Goal: Information Seeking & Learning: Find specific fact

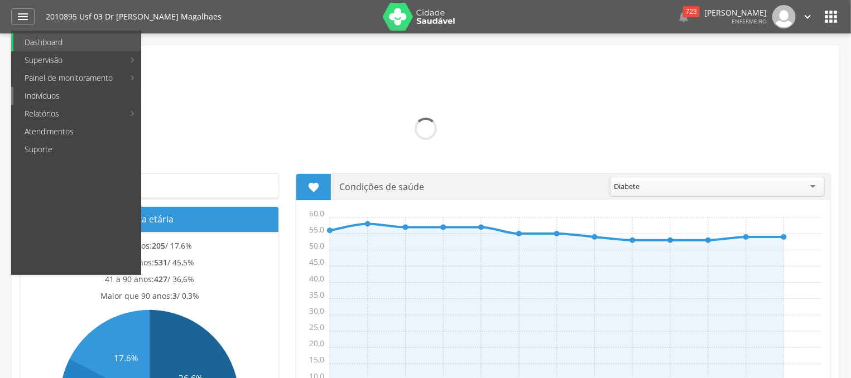
click at [63, 98] on link "Indivíduos" at bounding box center [76, 96] width 127 height 18
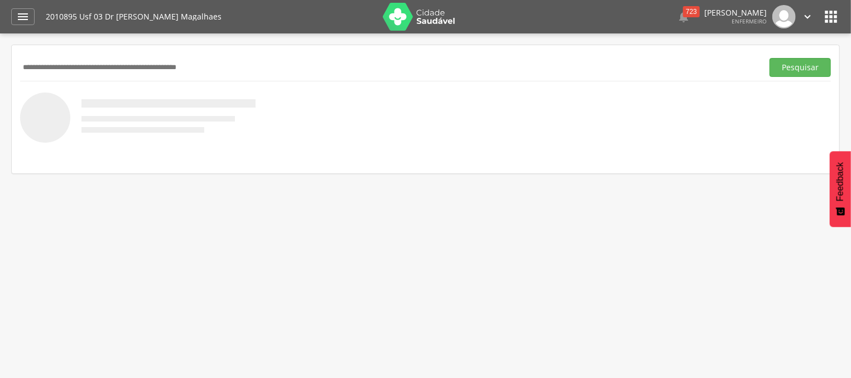
drag, startPoint x: 143, startPoint y: 61, endPoint x: 135, endPoint y: 23, distance: 38.8
click at [139, 58] on input "text" at bounding box center [389, 67] width 738 height 19
type input "*******"
click at [809, 66] on button "Pesquisar" at bounding box center [799, 67] width 61 height 19
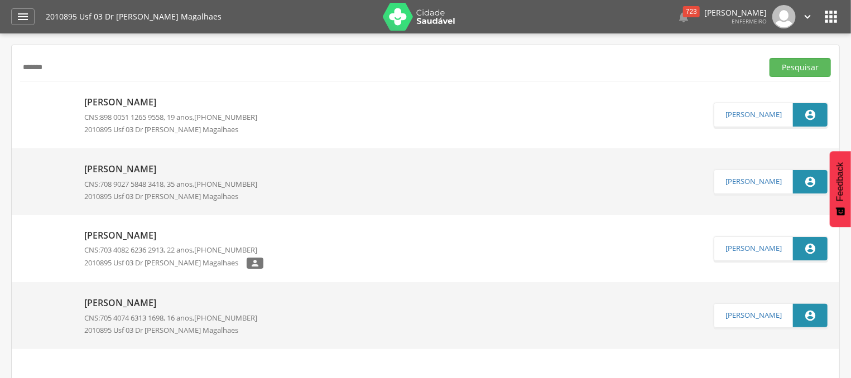
click at [146, 177] on div "[PERSON_NAME] CNS: 708 9027 5848 3418 , 35 anos, [PHONE_NUMBER] 2010895 Usf 03 …" at bounding box center [170, 182] width 173 height 45
type input "**********"
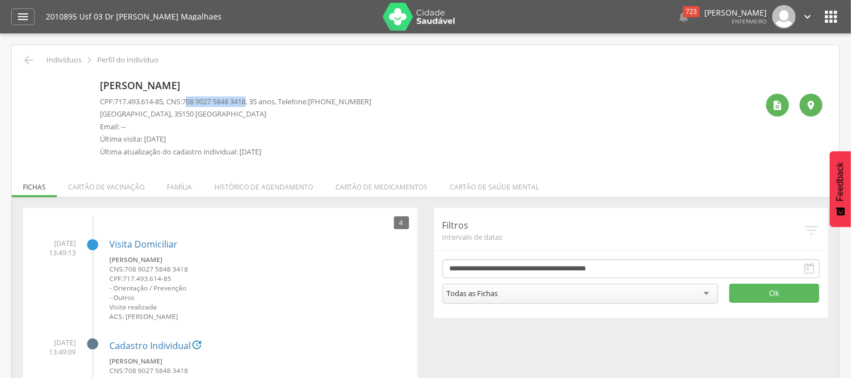
drag, startPoint x: 192, startPoint y: 101, endPoint x: 256, endPoint y: 98, distance: 64.2
click at [245, 99] on span "708 9027 5848 3418" at bounding box center [214, 102] width 64 height 10
drag, startPoint x: 257, startPoint y: 103, endPoint x: 190, endPoint y: 103, distance: 66.4
click at [190, 103] on span "708 9027 5848 3418" at bounding box center [214, 102] width 64 height 10
copy span "708 9027 5848 3418"
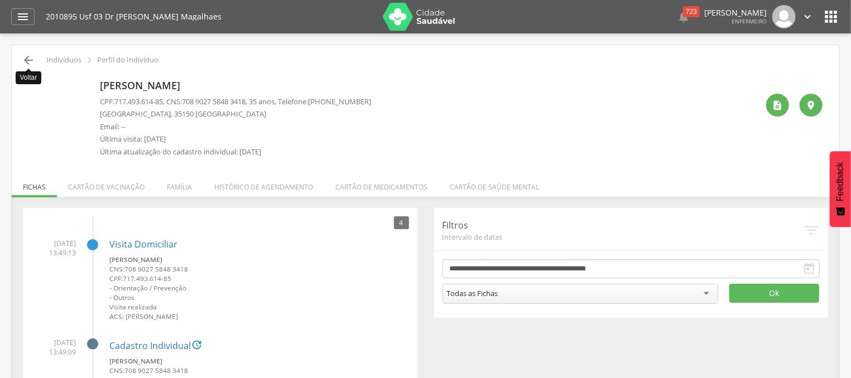
click at [32, 60] on icon "" at bounding box center [28, 60] width 13 height 13
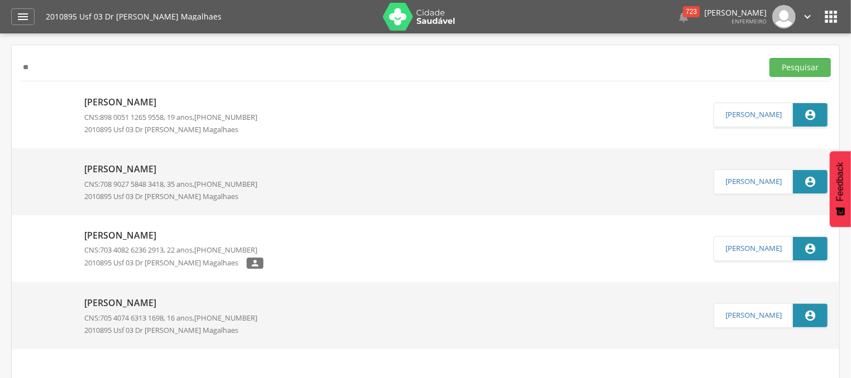
type input "*"
click at [782, 76] on button "Pesquisar" at bounding box center [799, 67] width 61 height 19
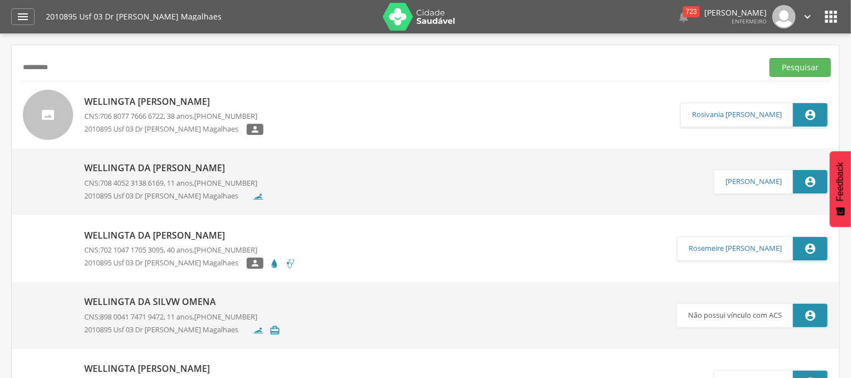
click at [35, 63] on input "*********" at bounding box center [389, 67] width 738 height 19
click at [787, 69] on button "Pesquisar" at bounding box center [799, 67] width 61 height 19
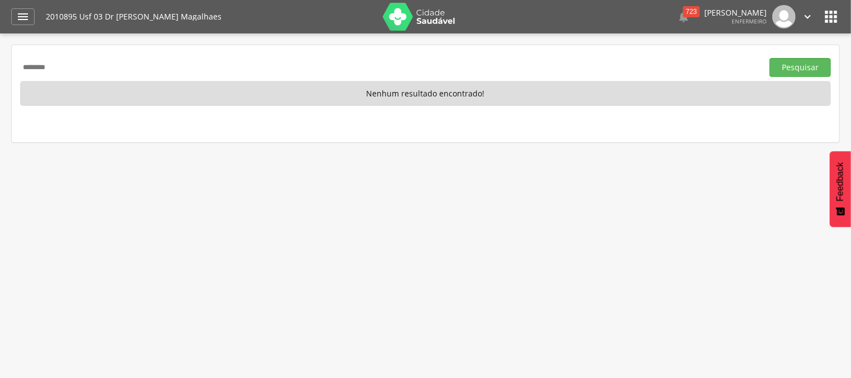
click at [52, 69] on input "********" at bounding box center [389, 67] width 738 height 19
type input "*"
type input "**********"
click at [808, 64] on button "Pesquisar" at bounding box center [799, 67] width 61 height 19
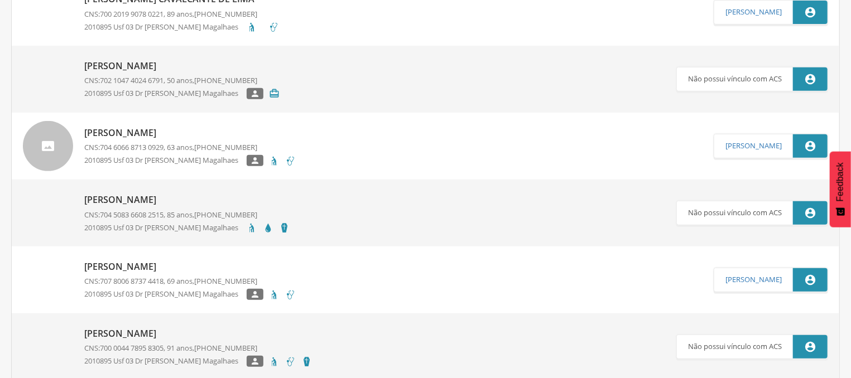
scroll to position [239, 0]
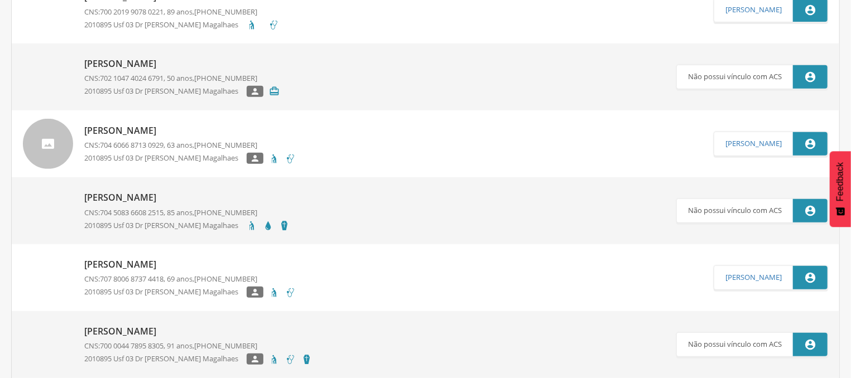
click at [157, 128] on p "[PERSON_NAME]" at bounding box center [189, 130] width 211 height 13
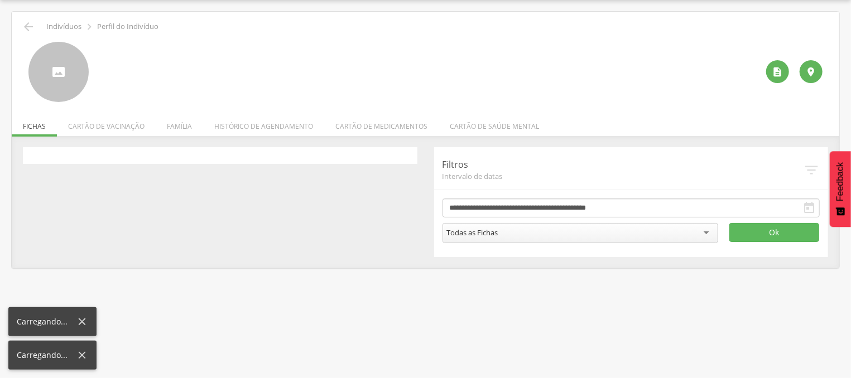
scroll to position [33, 0]
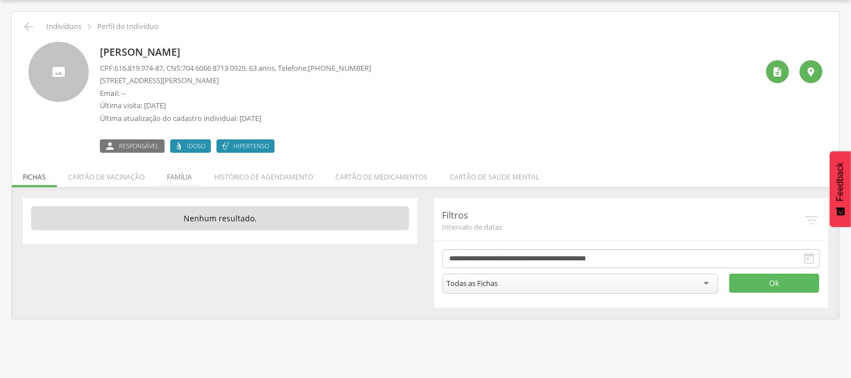
click at [180, 172] on li "Família" at bounding box center [179, 174] width 47 height 26
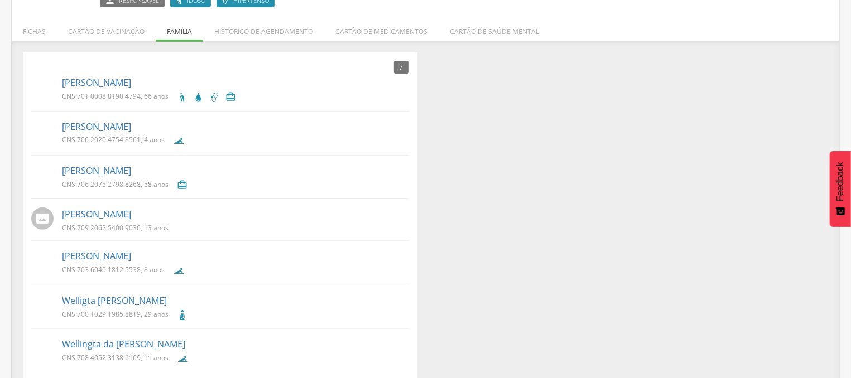
scroll to position [191, 0]
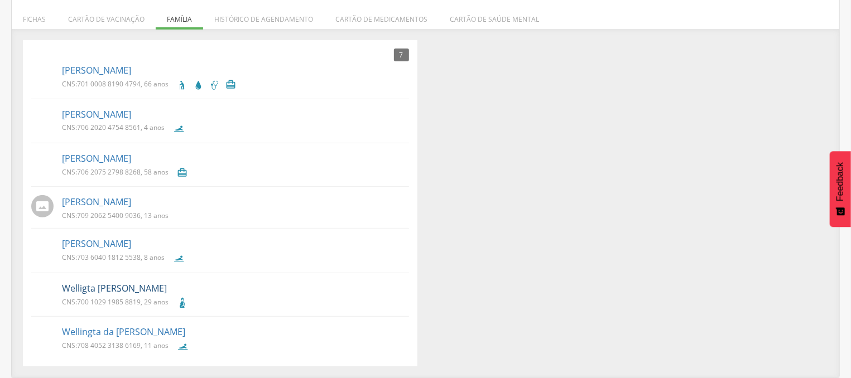
click at [167, 285] on link "Welligta [PERSON_NAME]" at bounding box center [114, 288] width 105 height 13
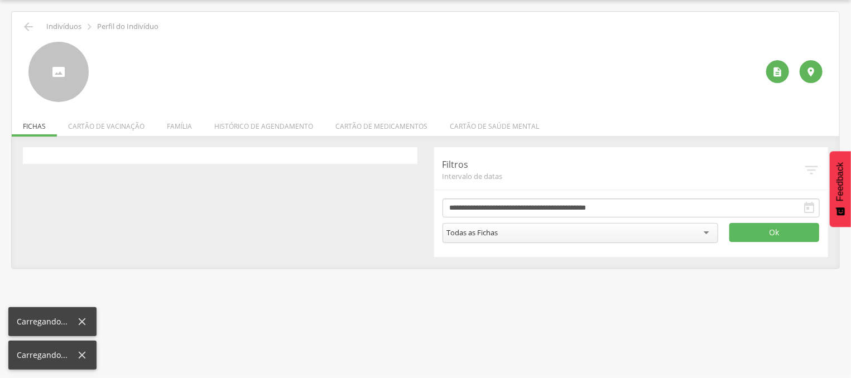
scroll to position [33, 0]
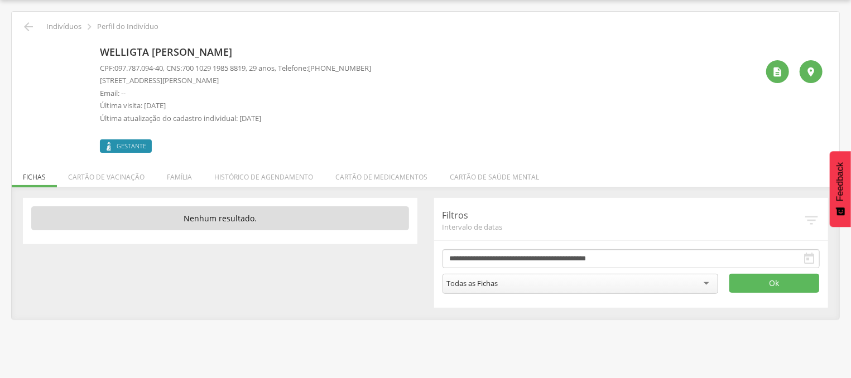
drag, startPoint x: 189, startPoint y: 69, endPoint x: 257, endPoint y: 66, distance: 67.5
click at [257, 66] on p "CPF: 097.787.094-40 , CNS: [PHONE_NUMBER] , 29 anos, Telefone: [PHONE_NUMBER]" at bounding box center [235, 68] width 271 height 11
copy p "700 1029 1985 8819"
click at [28, 25] on icon "" at bounding box center [28, 26] width 13 height 13
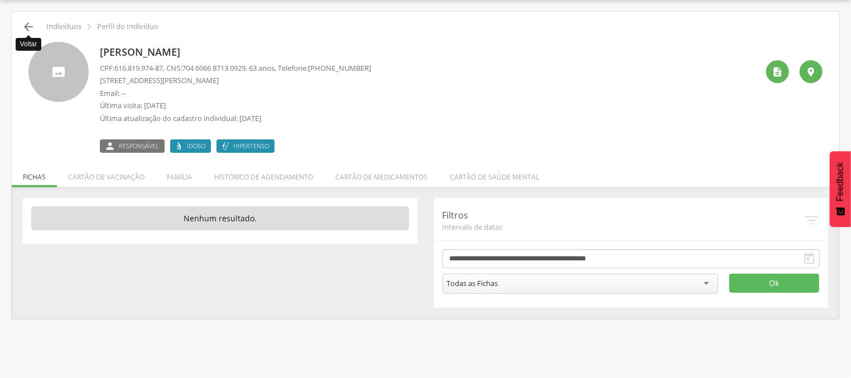
click at [31, 26] on icon "" at bounding box center [28, 26] width 13 height 13
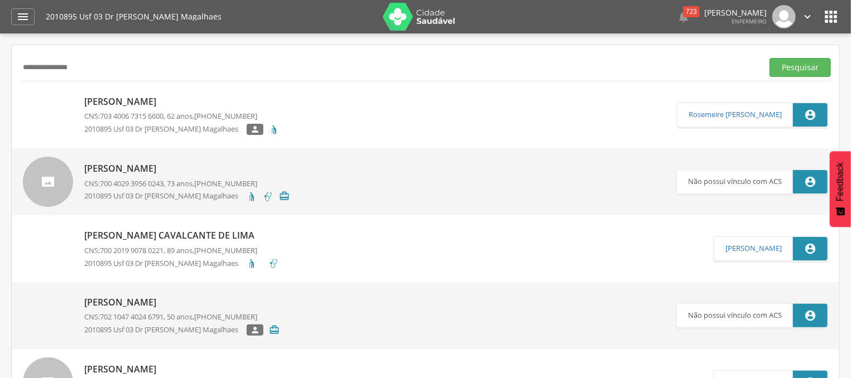
drag, startPoint x: 107, startPoint y: 76, endPoint x: 1, endPoint y: 75, distance: 106.0
click at [20, 75] on input "**********" at bounding box center [389, 67] width 738 height 19
click at [795, 56] on div "******** Pesquisar" at bounding box center [425, 67] width 811 height 27
click at [791, 65] on button "Pesquisar" at bounding box center [799, 67] width 61 height 19
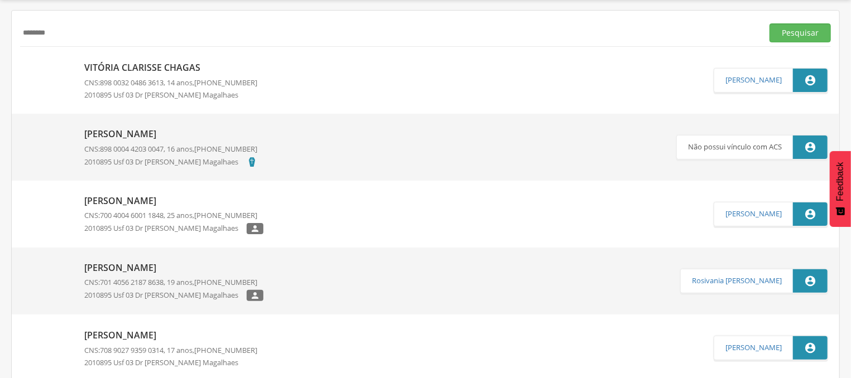
scroll to position [60, 0]
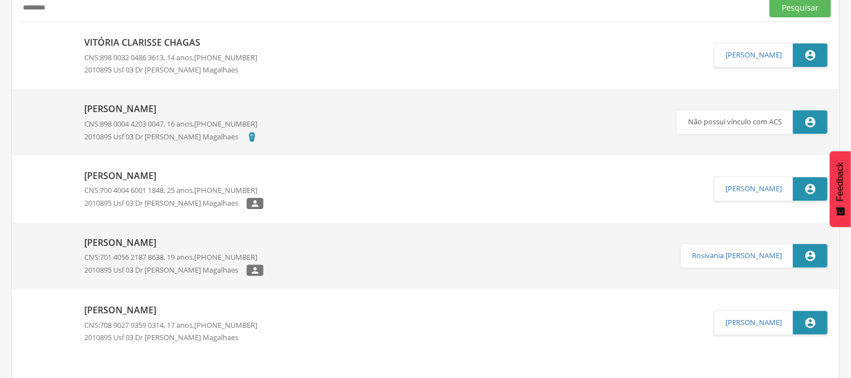
click at [190, 179] on p "[PERSON_NAME]" at bounding box center [173, 176] width 179 height 13
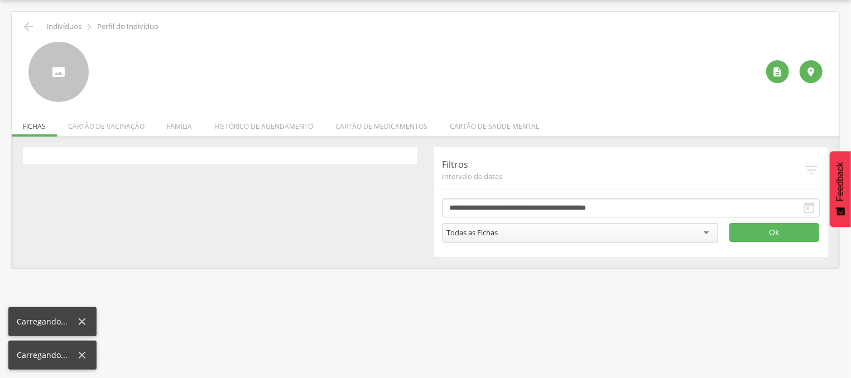
scroll to position [33, 0]
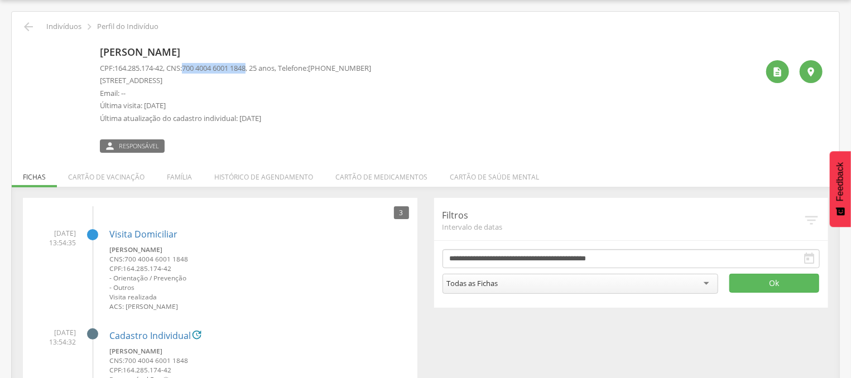
drag, startPoint x: 191, startPoint y: 66, endPoint x: 257, endPoint y: 66, distance: 65.8
click at [245, 66] on span "700 4004 6001 1848" at bounding box center [214, 68] width 64 height 10
copy span "700 4004 6001 1848"
drag, startPoint x: 36, startPoint y: 23, endPoint x: 28, endPoint y: 22, distance: 7.3
click at [34, 23] on div " Indivíduos  Perfil do Indivíduo" at bounding box center [425, 26] width 811 height 13
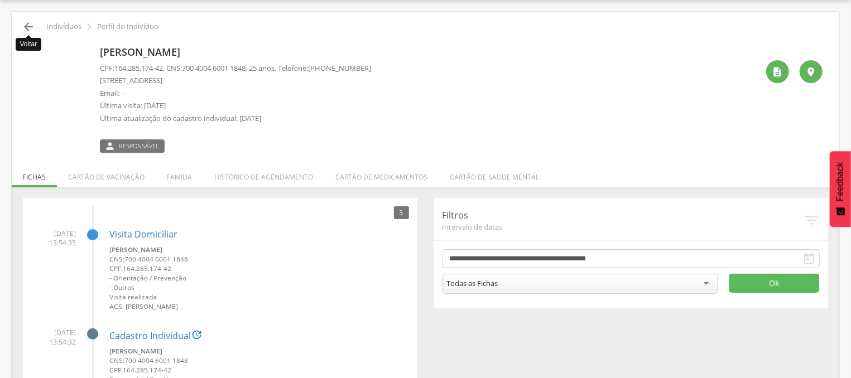
click at [28, 22] on icon "" at bounding box center [28, 26] width 13 height 13
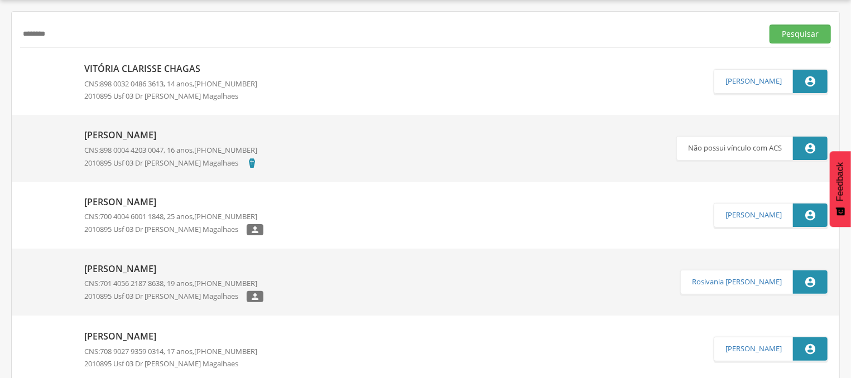
scroll to position [60, 0]
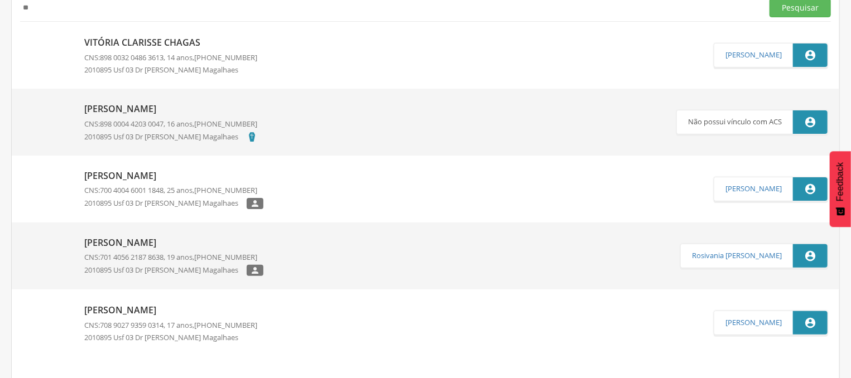
type input "*"
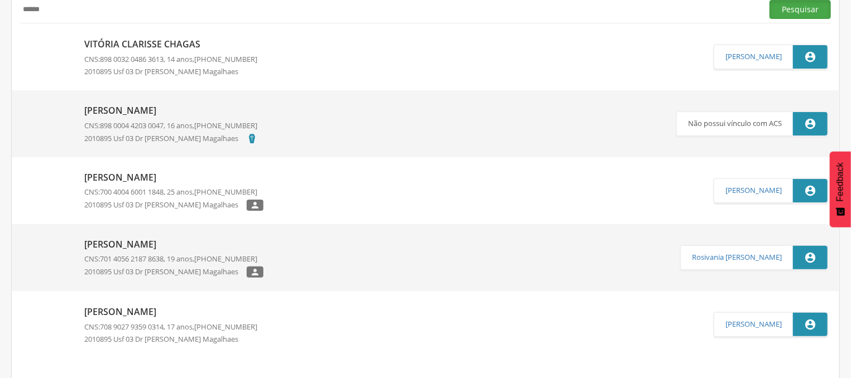
click at [801, 9] on button "Pesquisar" at bounding box center [799, 9] width 61 height 19
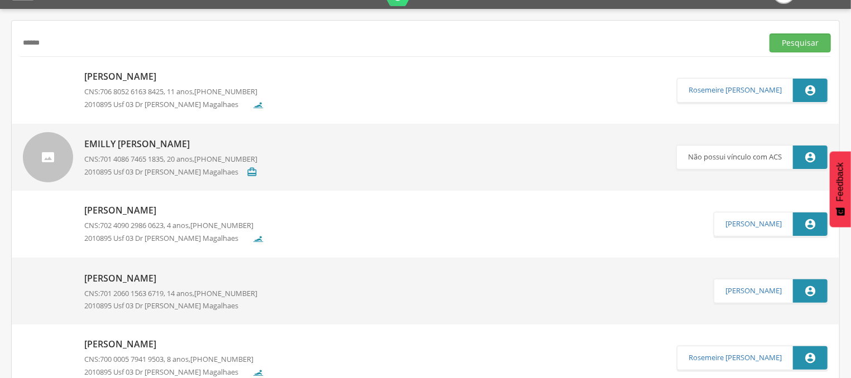
scroll to position [23, 0]
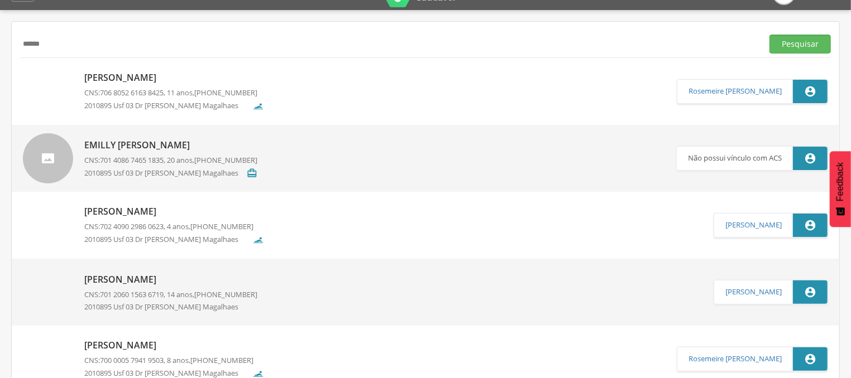
click at [38, 42] on input "******" at bounding box center [389, 44] width 738 height 19
click at [802, 42] on button "Pesquisar" at bounding box center [799, 44] width 61 height 19
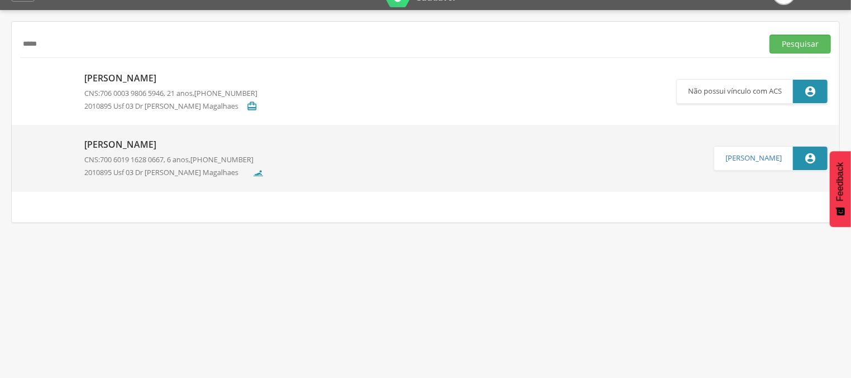
click at [41, 44] on input "*****" at bounding box center [389, 44] width 738 height 19
click at [796, 39] on button "Pesquisar" at bounding box center [799, 44] width 61 height 19
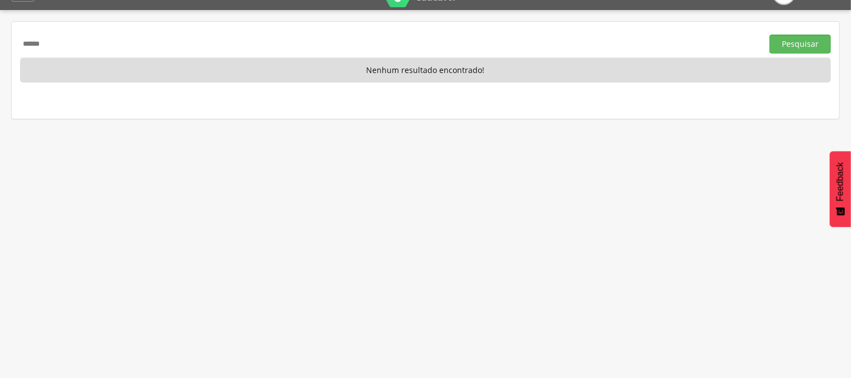
click at [54, 42] on input "******" at bounding box center [389, 44] width 738 height 19
type input "*"
click at [789, 45] on button "Pesquisar" at bounding box center [799, 44] width 61 height 19
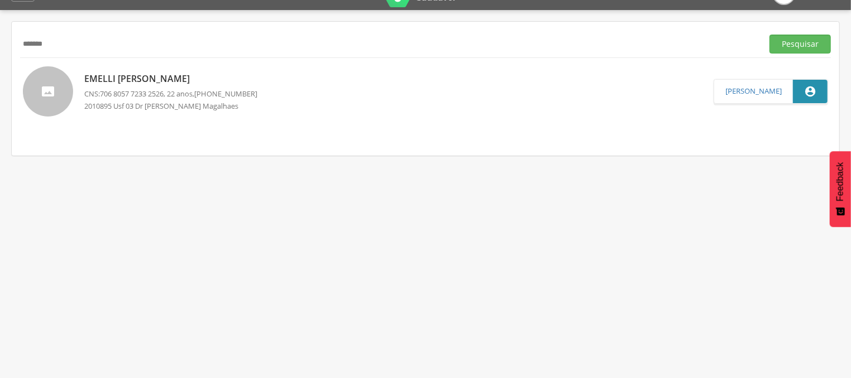
click at [118, 93] on span "706 8057 7233 2526" at bounding box center [132, 94] width 64 height 10
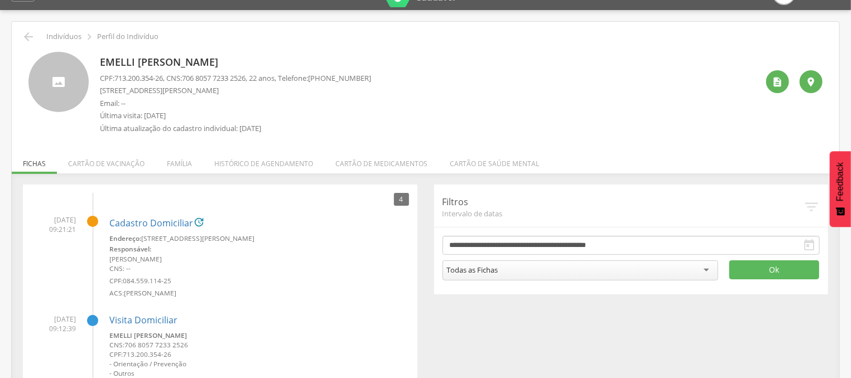
drag, startPoint x: 189, startPoint y: 79, endPoint x: 258, endPoint y: 78, distance: 68.6
click at [258, 78] on p "CPF: 713.200.354-26 , CNS: [PHONE_NUMBER] , 22 anos, Telefone: [PHONE_NUMBER]" at bounding box center [235, 78] width 271 height 11
copy p "706 8057 7233 2526"
click at [26, 32] on icon "" at bounding box center [28, 36] width 13 height 13
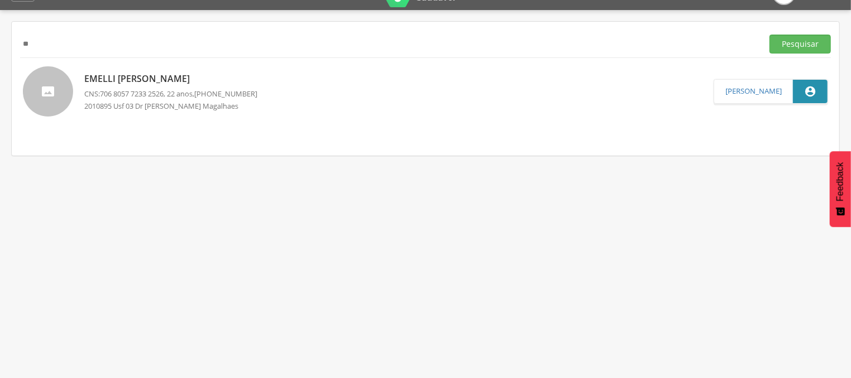
type input "*"
type input "*****"
click at [831, 46] on div "***** Pesquisar [PERSON_NAME] CNS: 706 8057 7233 2526 , 22 anos, [PHONE_NUMBER]…" at bounding box center [425, 89] width 827 height 134
click at [819, 47] on button "Pesquisar" at bounding box center [799, 44] width 61 height 19
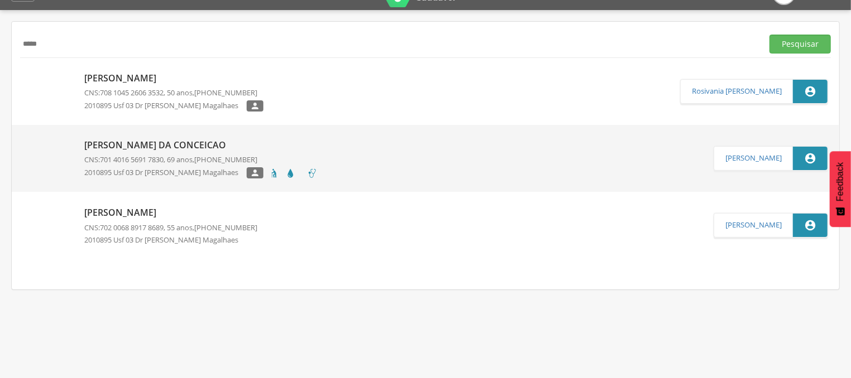
click at [151, 155] on span "701 4016 5691 7830" at bounding box center [132, 160] width 64 height 10
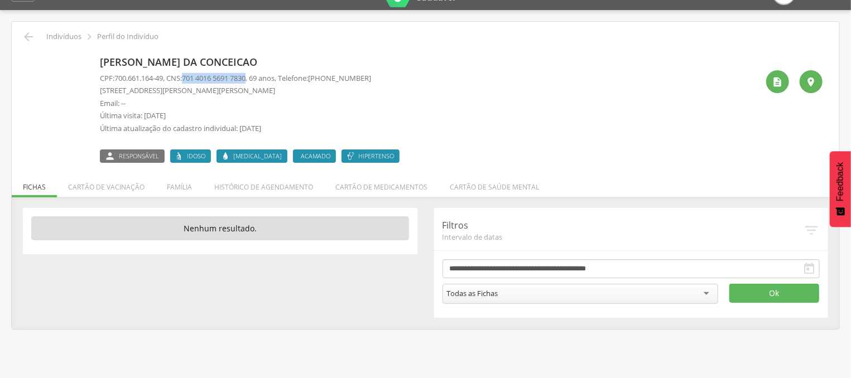
drag, startPoint x: 190, startPoint y: 77, endPoint x: 257, endPoint y: 74, distance: 66.4
click at [245, 74] on span "701 4016 5691 7830" at bounding box center [214, 78] width 64 height 10
copy span "701 4016 5691 7830"
click at [22, 41] on icon "" at bounding box center [28, 36] width 13 height 13
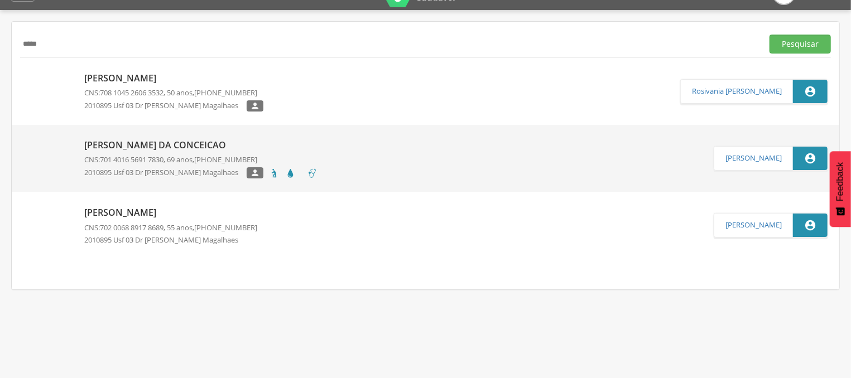
drag, startPoint x: 75, startPoint y: 45, endPoint x: 17, endPoint y: 47, distance: 58.1
click at [20, 44] on input "*****" at bounding box center [389, 44] width 738 height 19
click at [811, 41] on button "Pesquisar" at bounding box center [799, 44] width 61 height 19
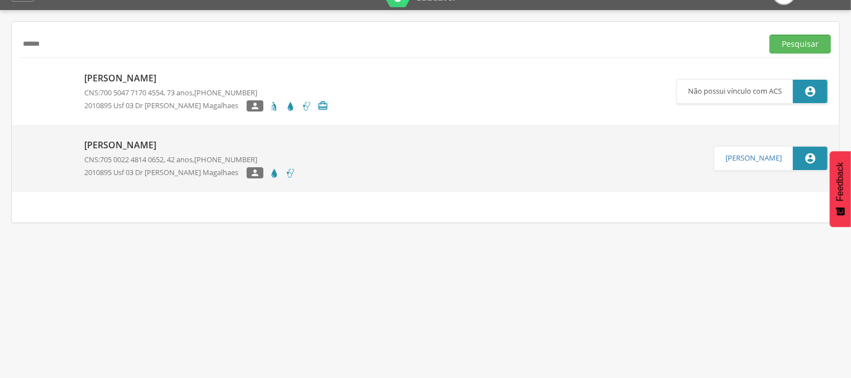
click at [187, 143] on p "[PERSON_NAME]" at bounding box center [189, 145] width 211 height 13
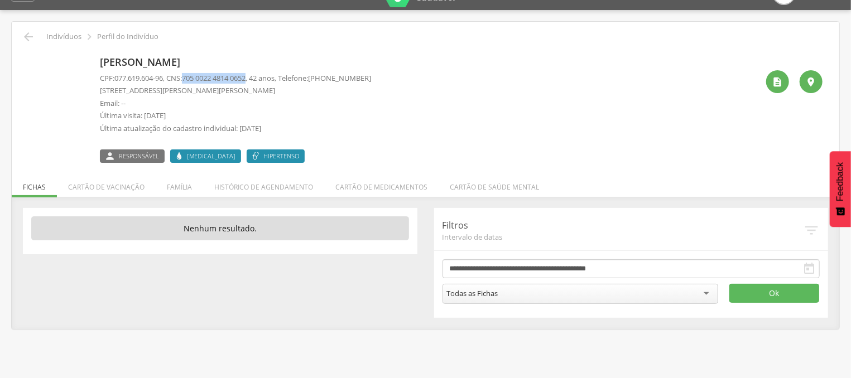
drag, startPoint x: 191, startPoint y: 75, endPoint x: 257, endPoint y: 76, distance: 66.4
click at [245, 76] on span "705 0022 4814 0652" at bounding box center [214, 78] width 64 height 10
copy span "705 0022 4814 0652"
click at [23, 36] on icon "" at bounding box center [28, 36] width 13 height 13
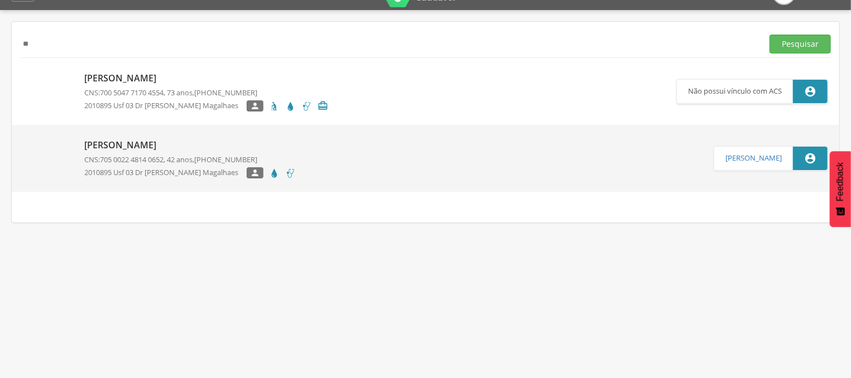
type input "*"
type input "****"
drag, startPoint x: 794, startPoint y: 41, endPoint x: 796, endPoint y: 47, distance: 6.4
click at [796, 47] on button "Pesquisar" at bounding box center [799, 44] width 61 height 19
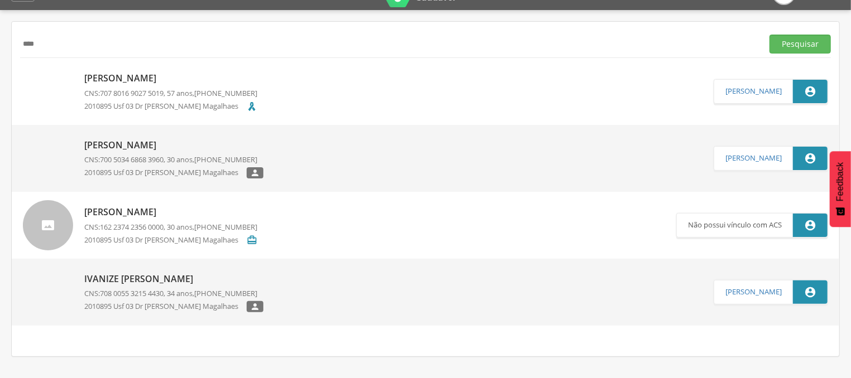
click at [160, 83] on p "[PERSON_NAME]" at bounding box center [170, 78] width 173 height 13
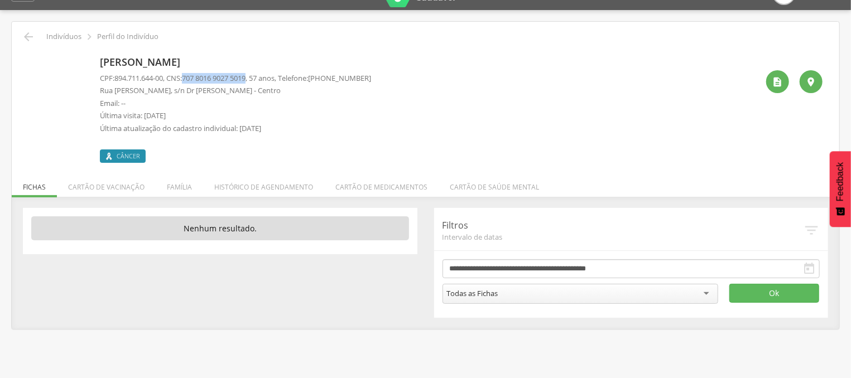
drag, startPoint x: 190, startPoint y: 78, endPoint x: 257, endPoint y: 76, distance: 66.4
click at [245, 76] on span "707 8016 9027 5019" at bounding box center [214, 78] width 64 height 10
copy span "707 8016 9027 5019"
click at [26, 34] on icon "" at bounding box center [28, 36] width 13 height 13
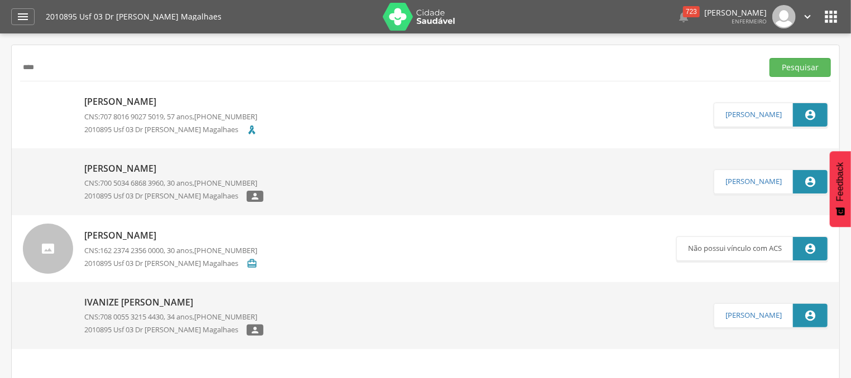
click at [405, 7] on img at bounding box center [419, 17] width 73 height 28
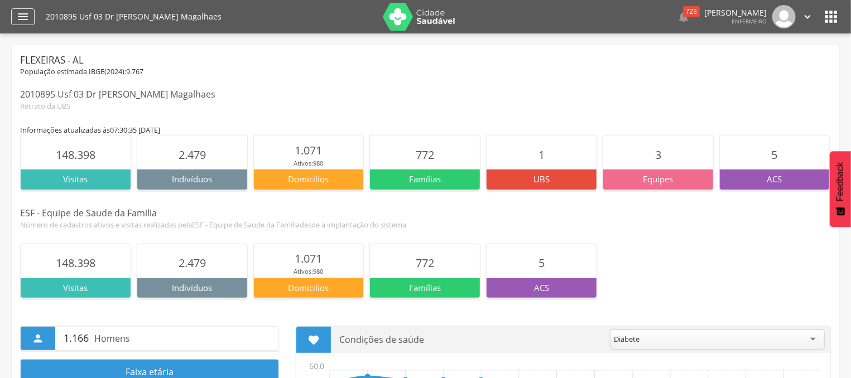
click at [31, 19] on div "" at bounding box center [22, 16] width 23 height 17
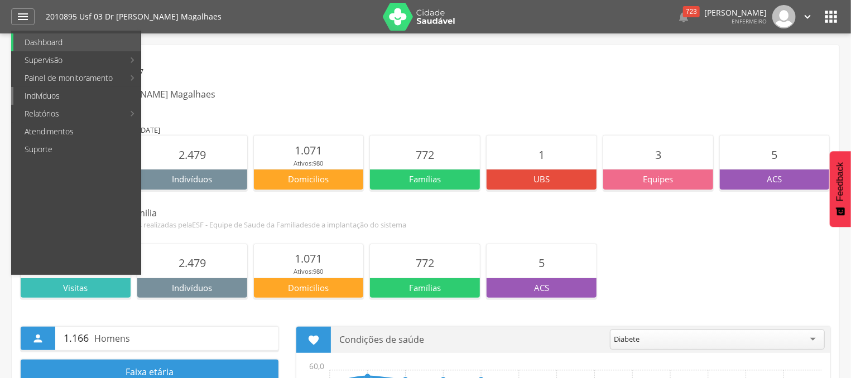
click at [47, 97] on link "Indivíduos" at bounding box center [76, 96] width 127 height 18
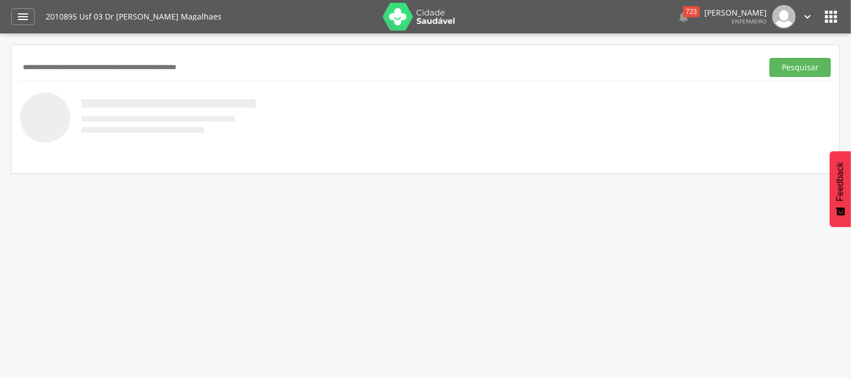
click at [107, 71] on input "text" at bounding box center [389, 67] width 738 height 19
type input "*****"
click at [782, 64] on button "Pesquisar" at bounding box center [799, 67] width 61 height 19
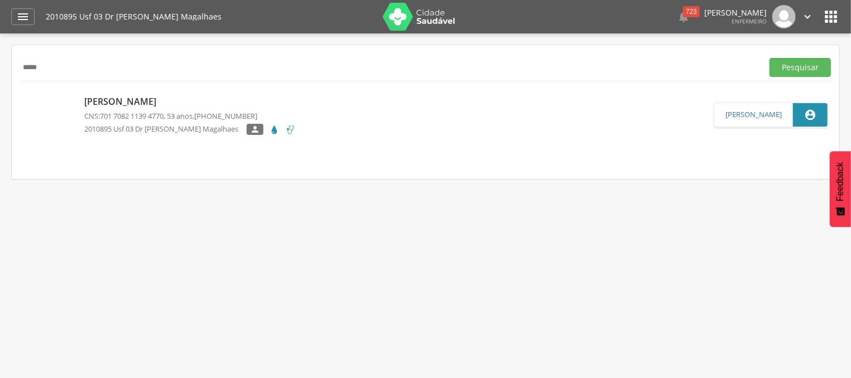
click at [113, 103] on p "[PERSON_NAME]" at bounding box center [189, 101] width 211 height 13
type input "**********"
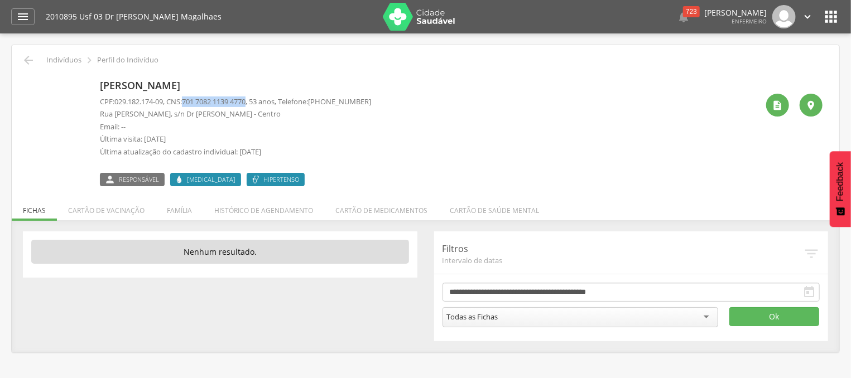
drag, startPoint x: 190, startPoint y: 103, endPoint x: 256, endPoint y: 101, distance: 65.8
click at [245, 101] on span "701 7082 1139 4770" at bounding box center [214, 102] width 64 height 10
copy span "701 7082 1139 4770"
